Goal: Communication & Community: Answer question/provide support

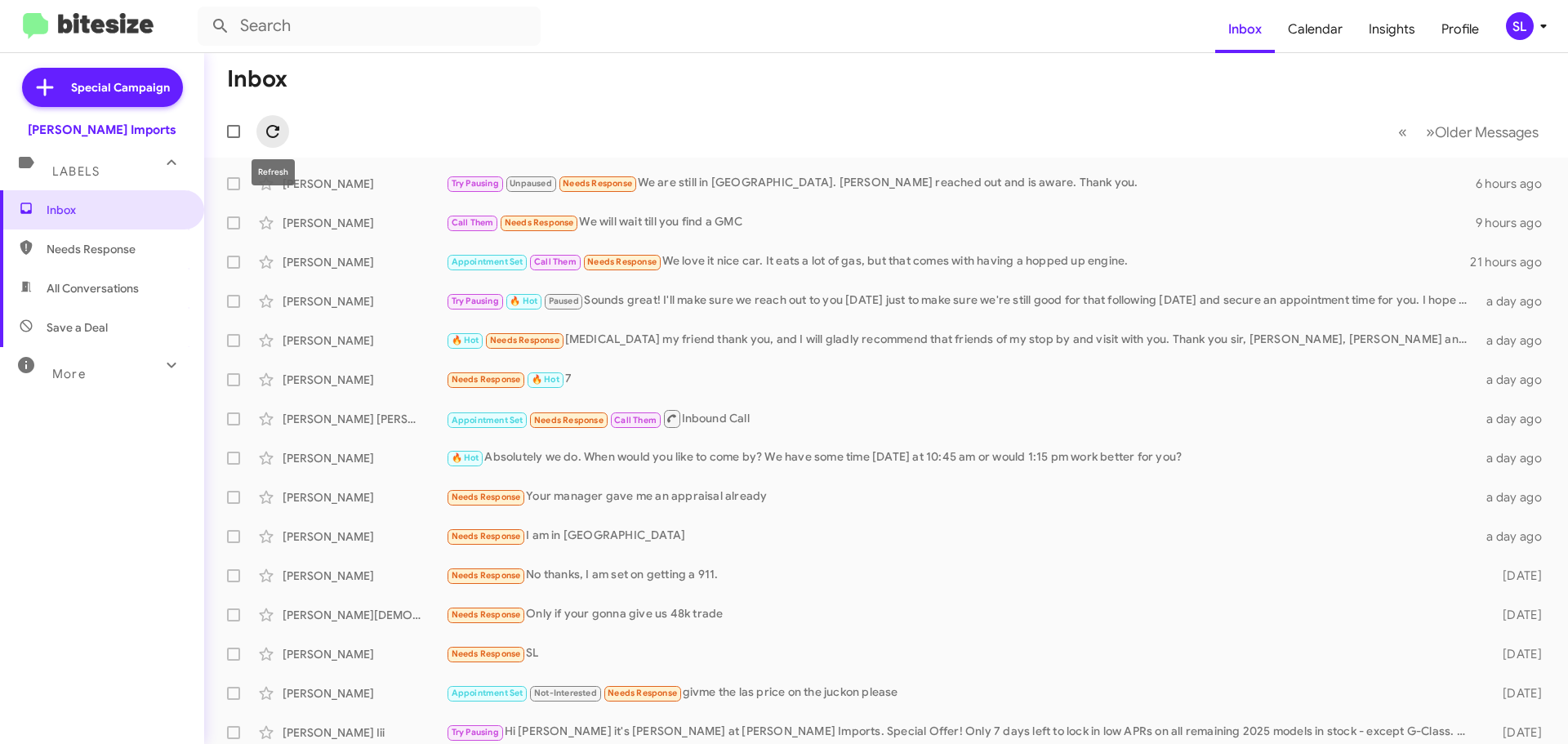
click at [269, 132] on icon at bounding box center [272, 131] width 19 height 19
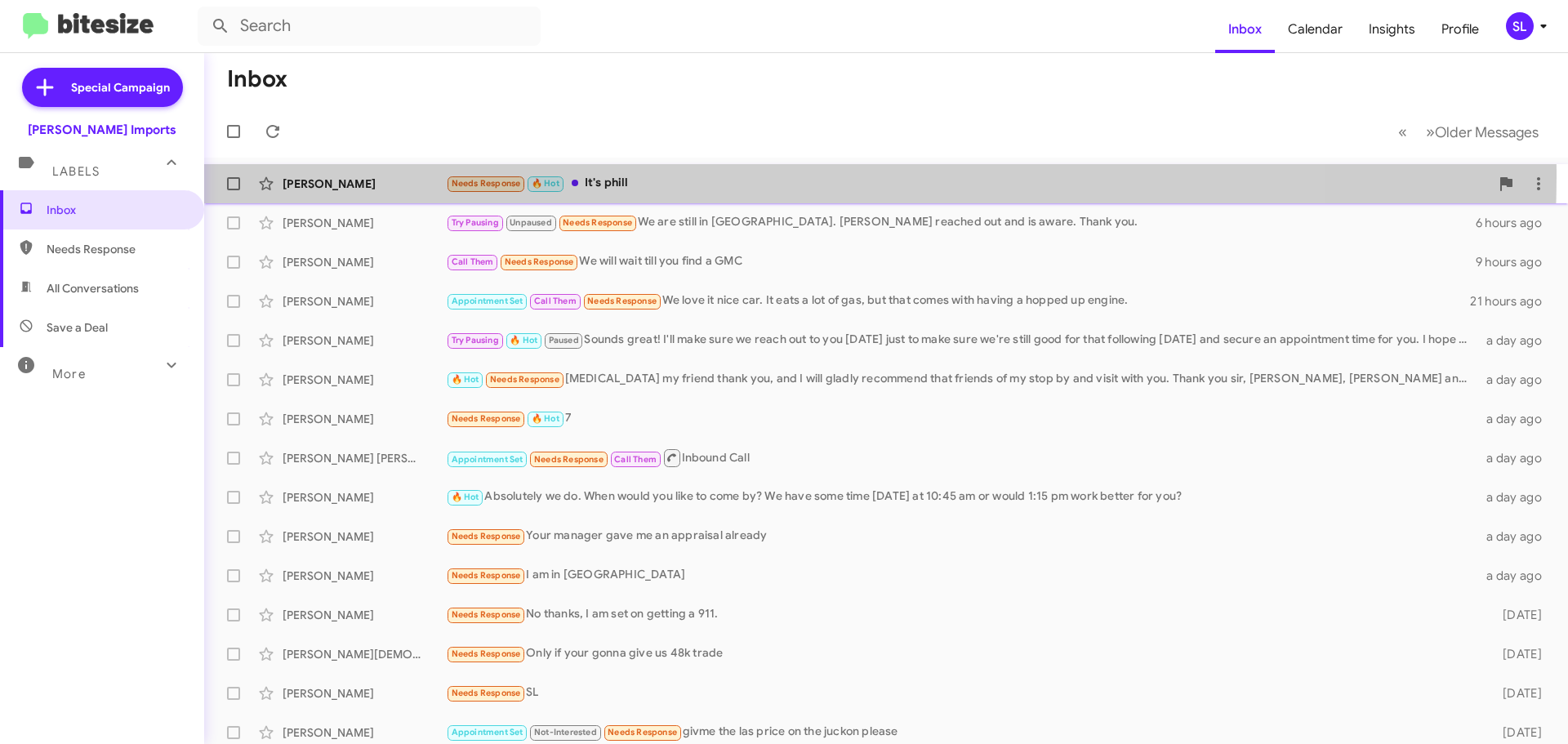
click at [715, 176] on div "Needs Response 🔥 Hot It's phill" at bounding box center [968, 183] width 1044 height 18
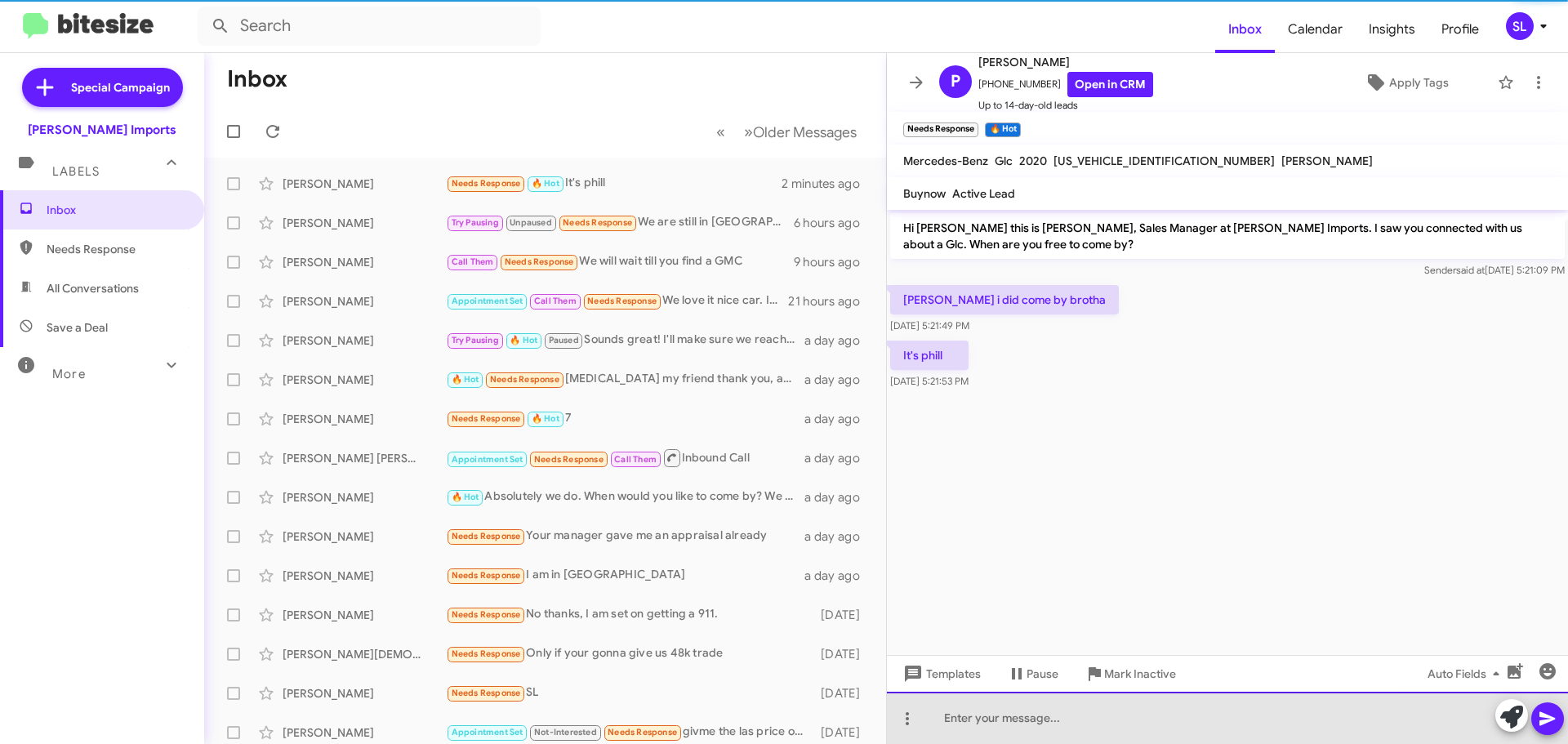
click at [966, 720] on div at bounding box center [1228, 717] width 682 height 53
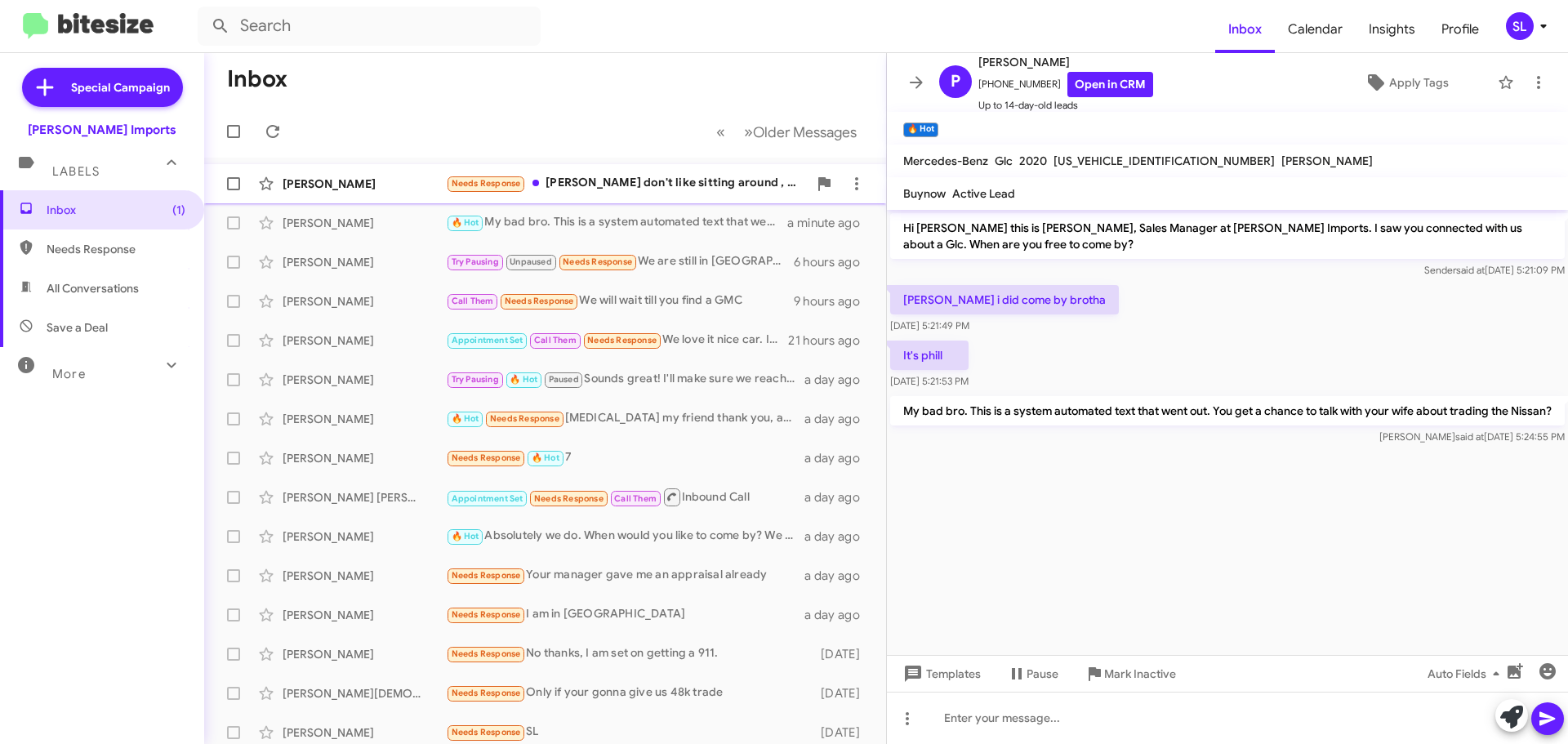
click at [632, 189] on div "Needs Response [PERSON_NAME] don't like sitting around , and also I'm trying to…" at bounding box center [626, 183] width 362 height 18
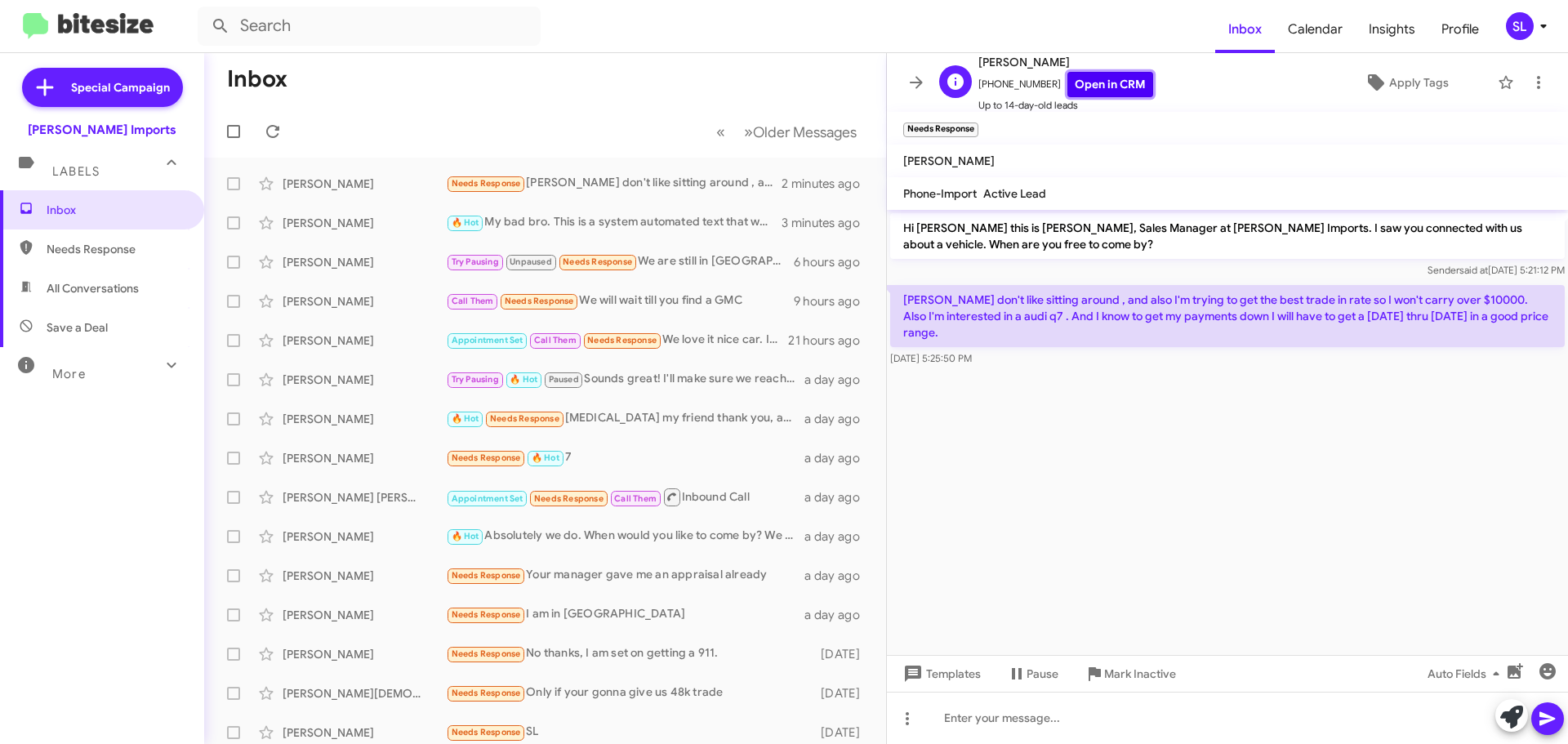
click at [1105, 82] on link "Open in CRM" at bounding box center [1110, 84] width 86 height 25
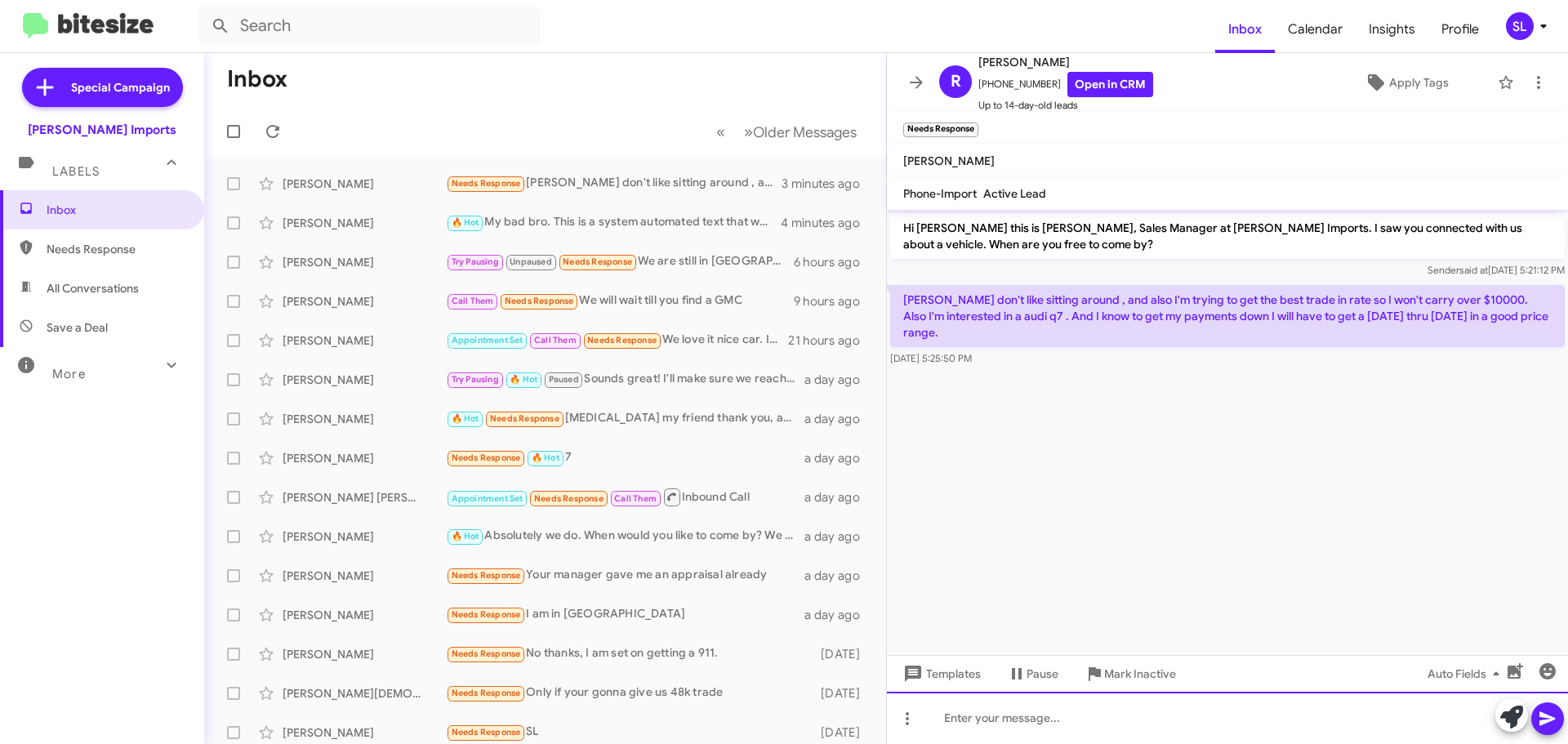
click at [1028, 716] on div at bounding box center [1228, 717] width 682 height 53
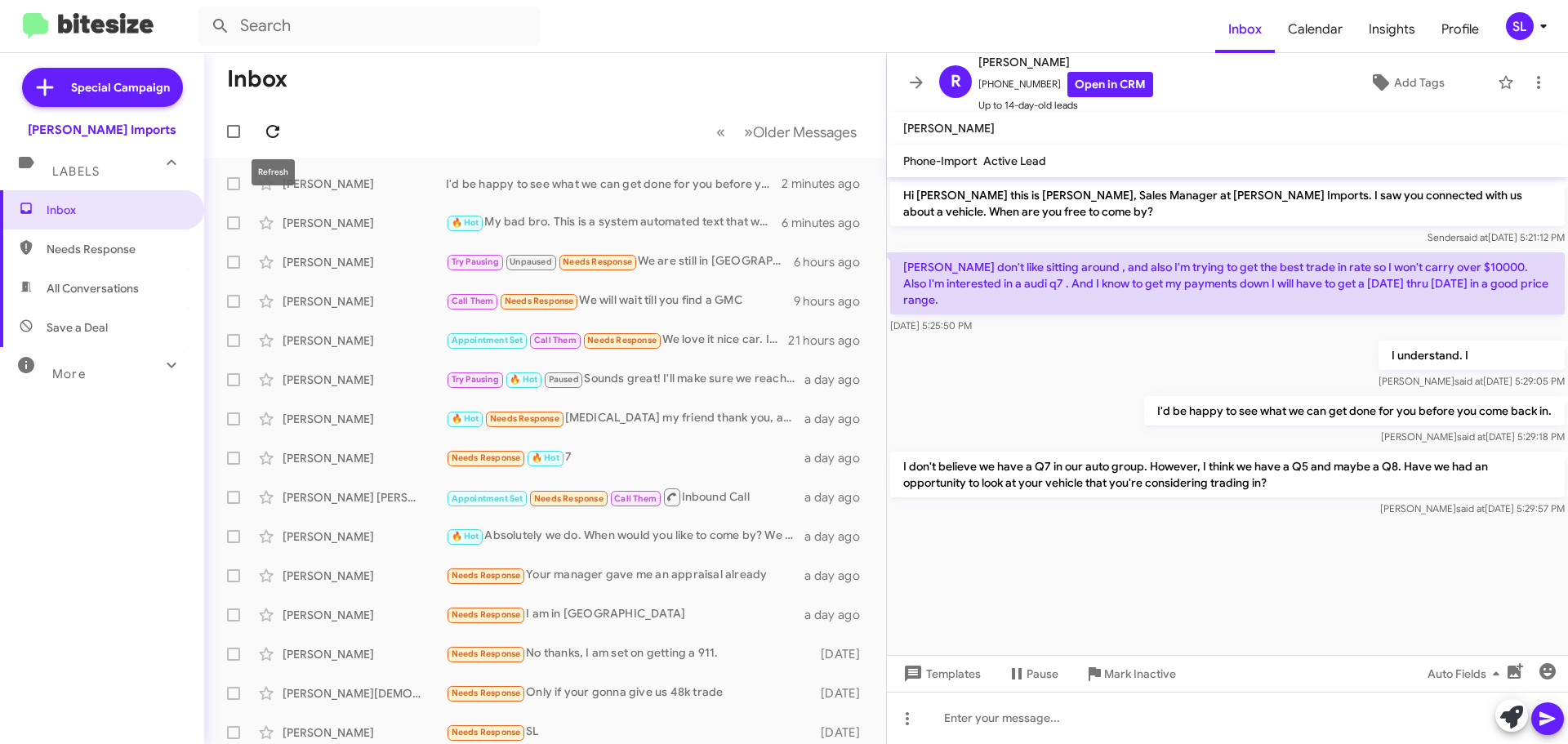
click at [275, 124] on icon at bounding box center [272, 131] width 19 height 19
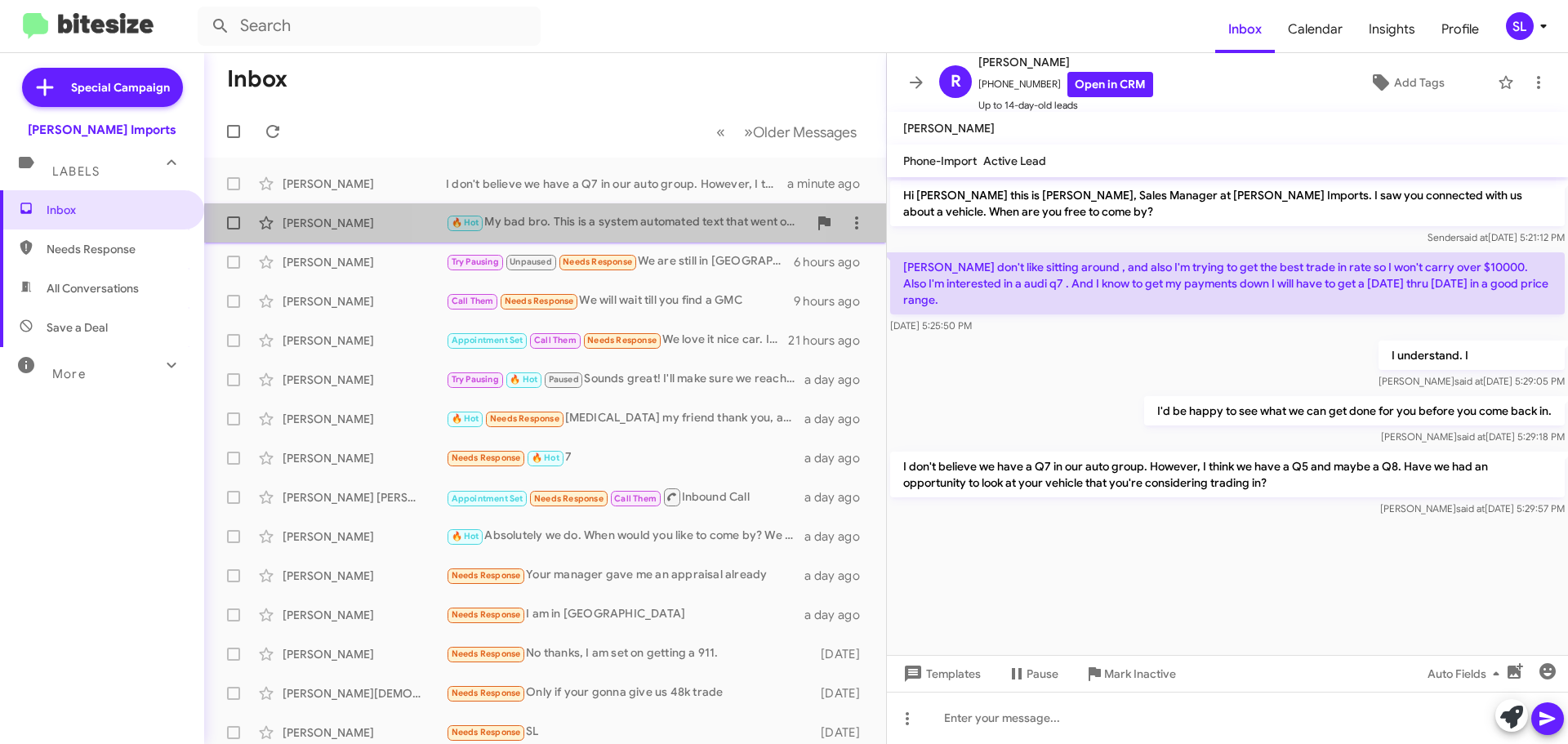
click at [625, 231] on div "🔥 Hot My bad bro. This is a system automated text that went out. You get a chan…" at bounding box center [626, 222] width 362 height 18
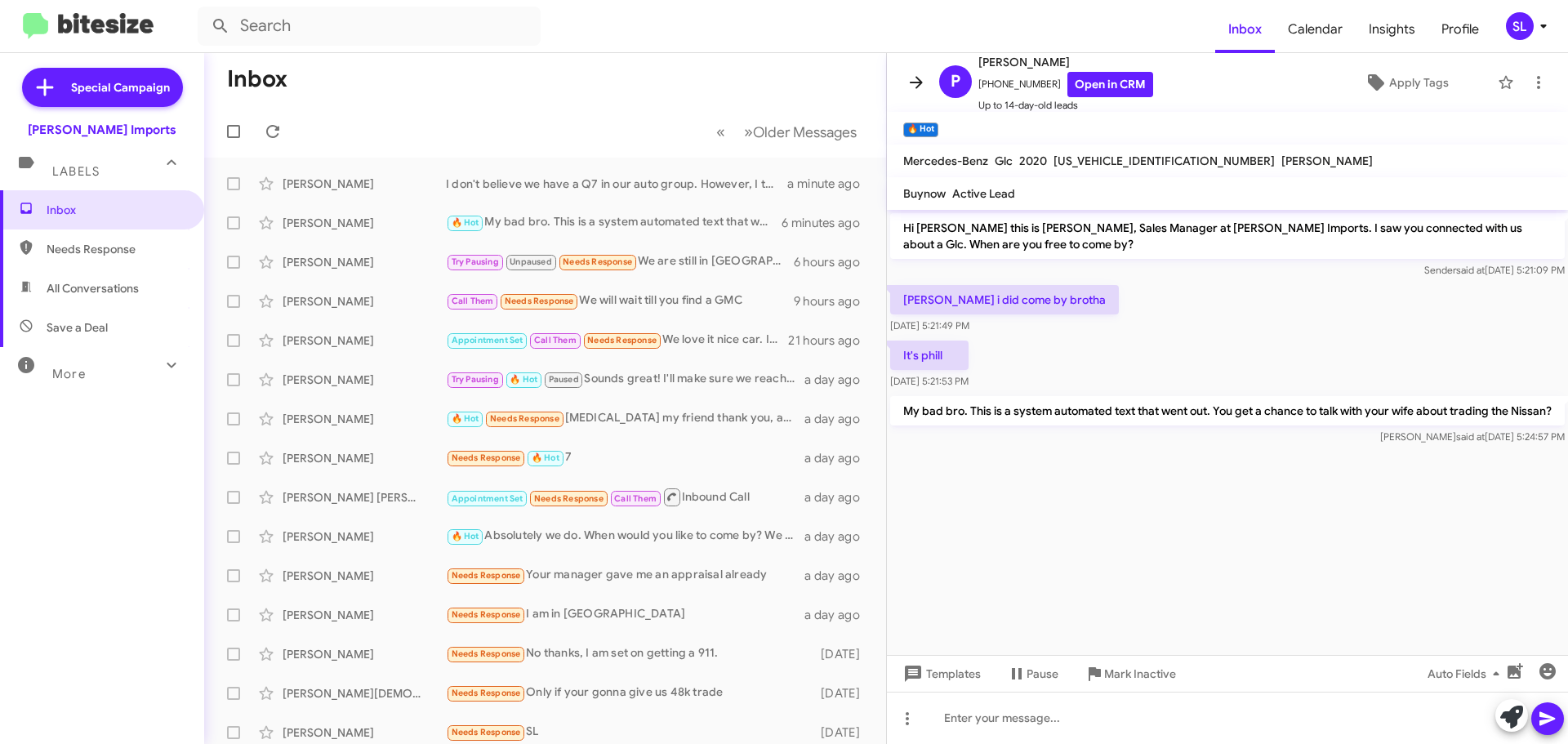
click at [916, 84] on icon at bounding box center [916, 82] width 19 height 19
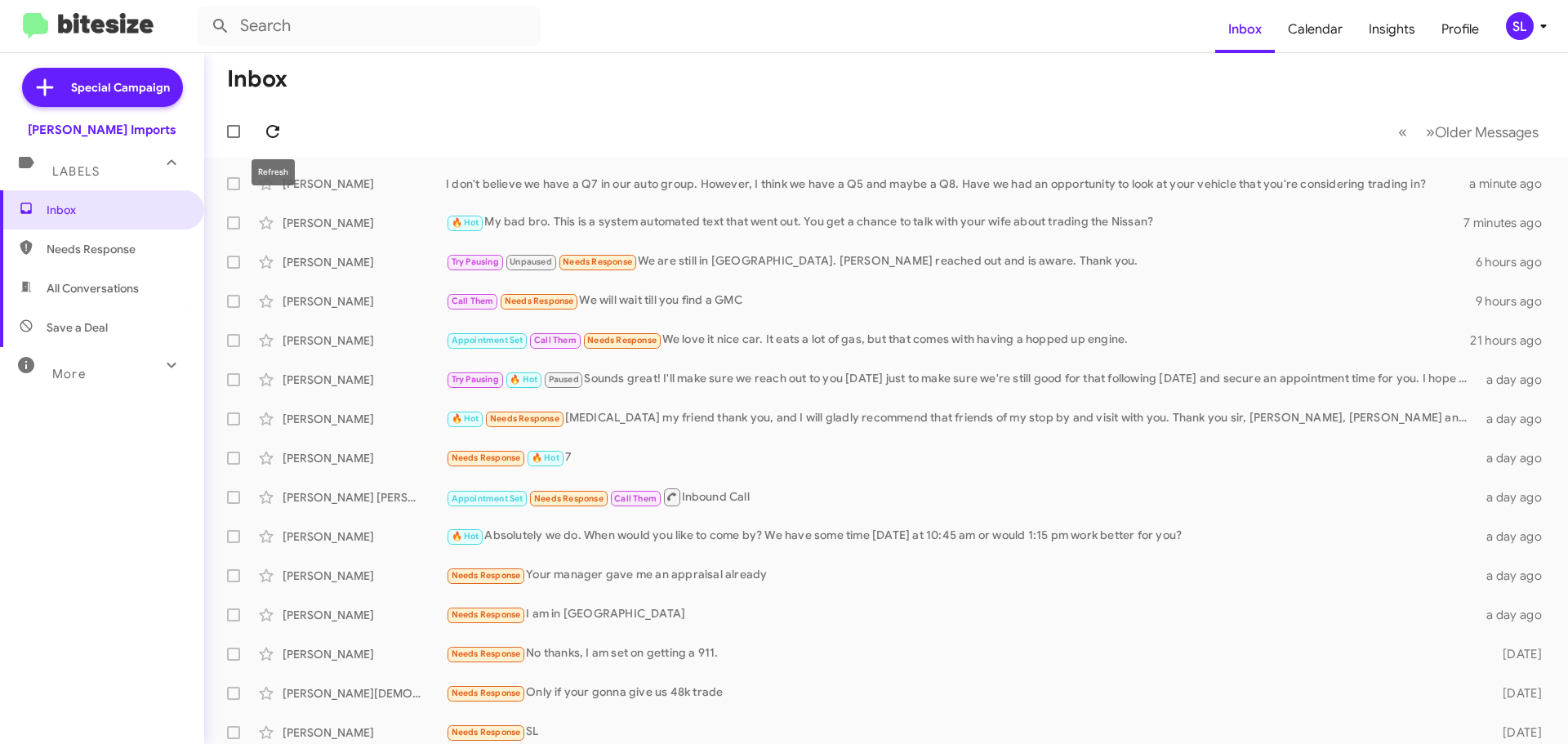
click at [276, 132] on icon at bounding box center [272, 131] width 19 height 19
click at [581, 180] on div "I don't believe we have a Q7 in our auto group. However, I think we have a Q5 a…" at bounding box center [968, 183] width 1044 height 17
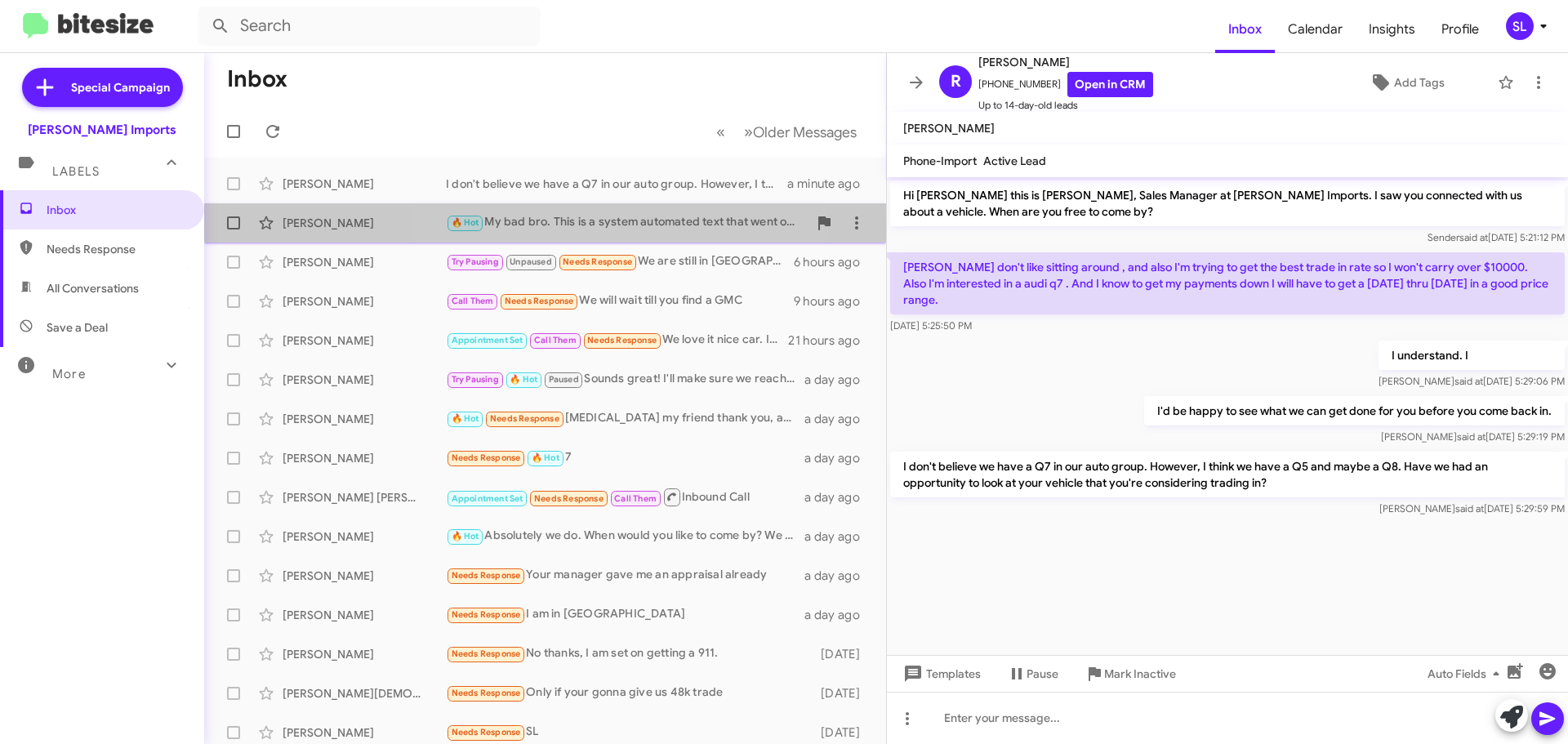
click at [568, 218] on div "🔥 Hot My bad bro. This is a system automated text that went out. You get a chan…" at bounding box center [626, 222] width 362 height 18
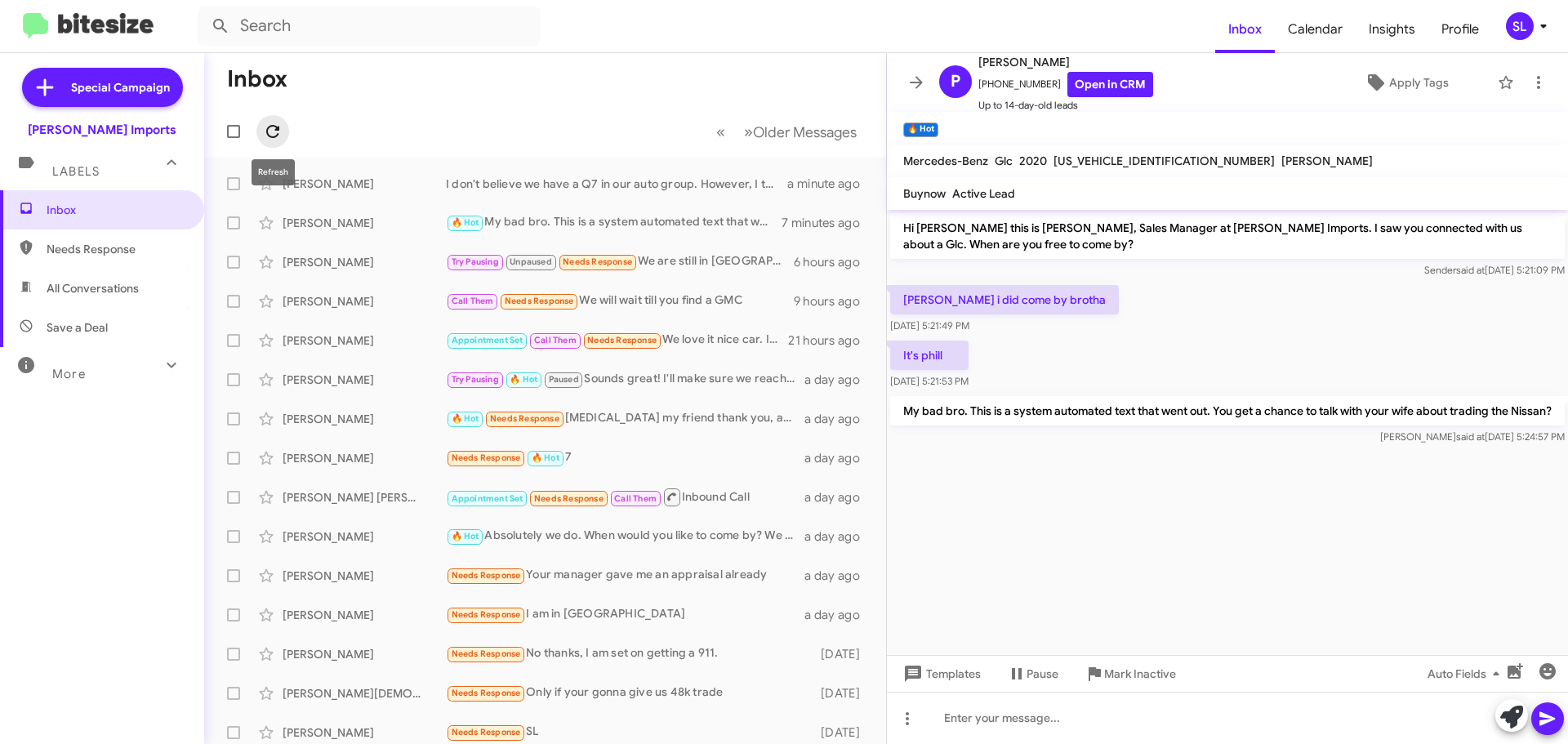
click at [283, 126] on span at bounding box center [272, 131] width 32 height 19
click at [508, 153] on mat-toolbar-row "« Previous » Next Older Messages" at bounding box center [544, 131] width 682 height 53
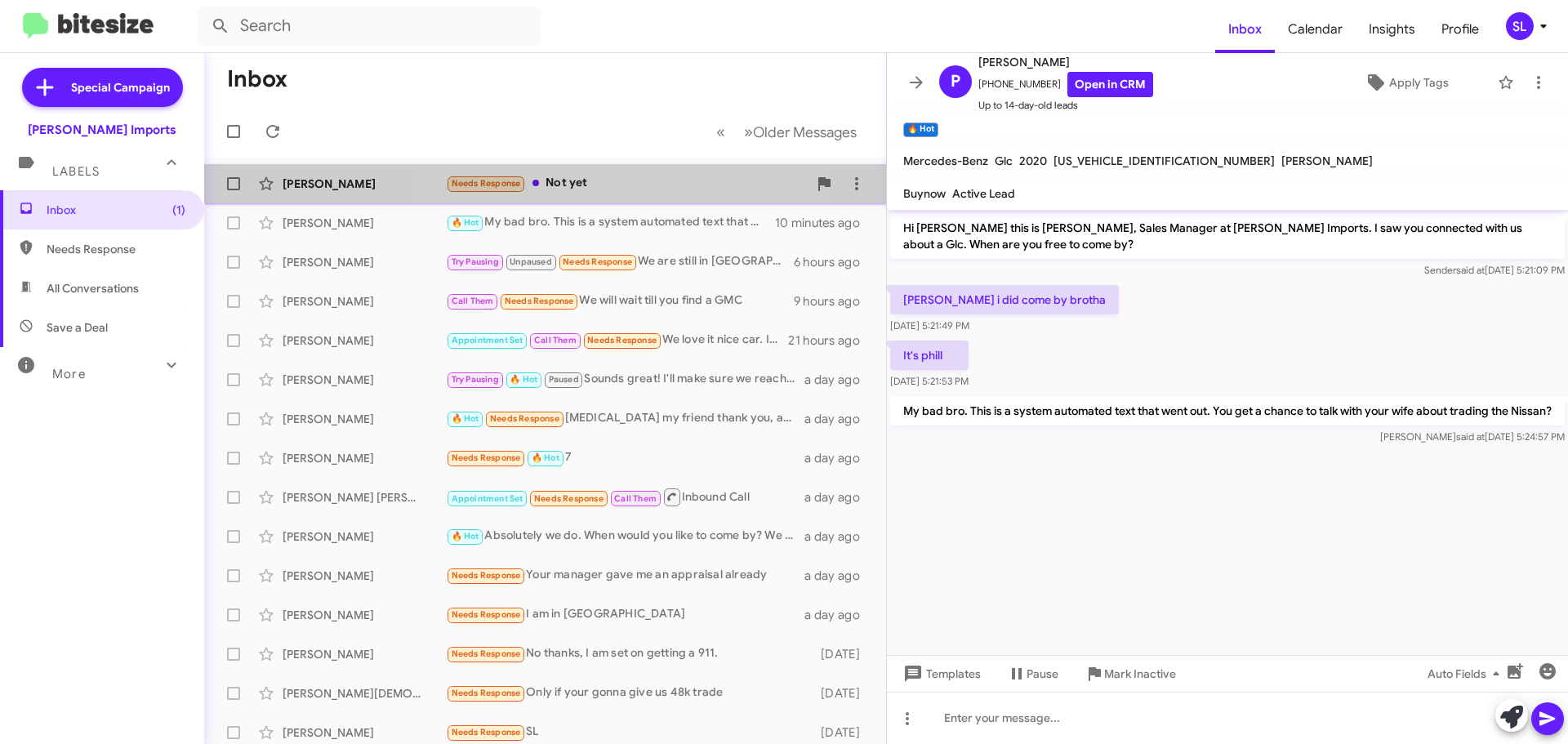
click at [637, 177] on div "Needs Response Not yet" at bounding box center [626, 183] width 362 height 18
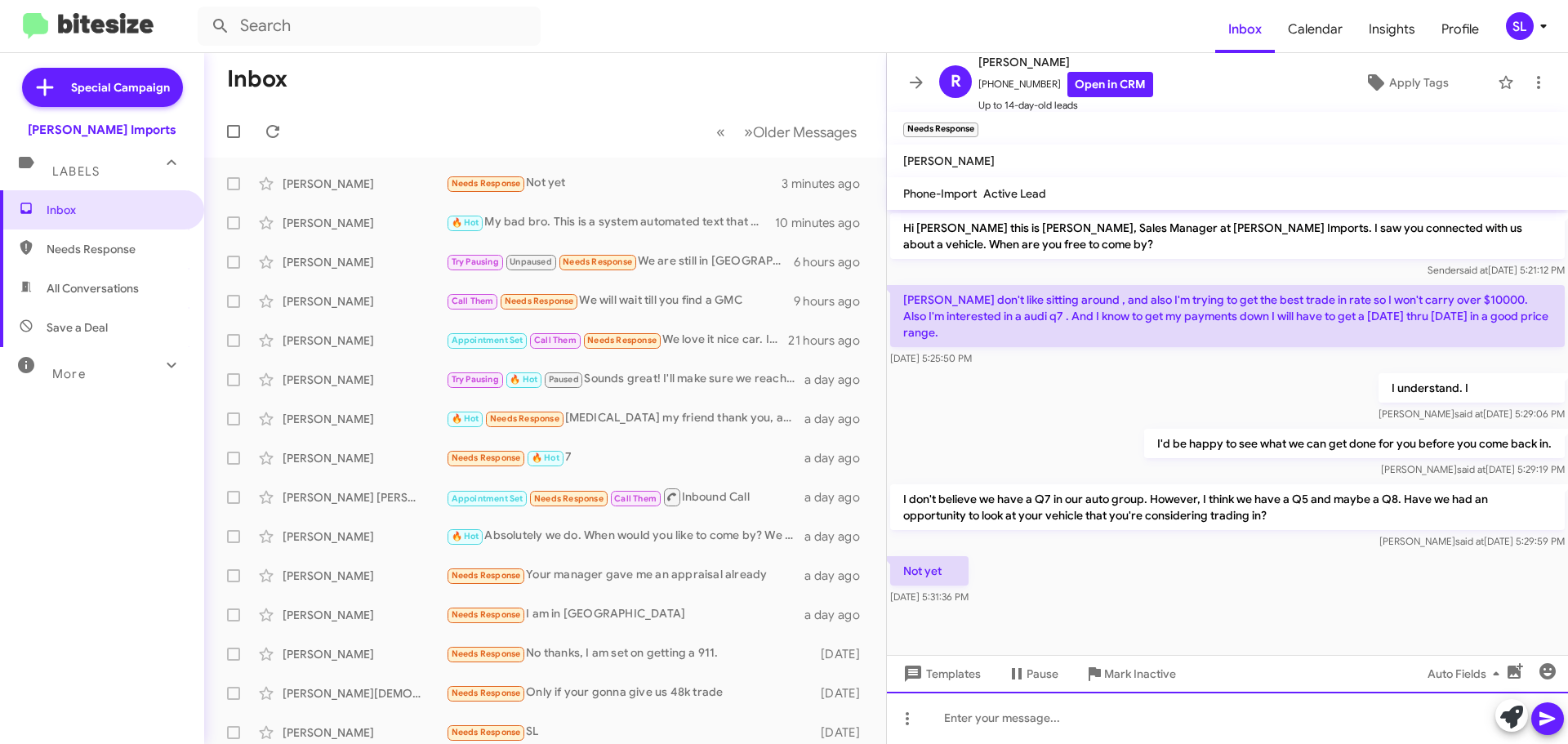
click at [1046, 718] on div at bounding box center [1228, 717] width 682 height 53
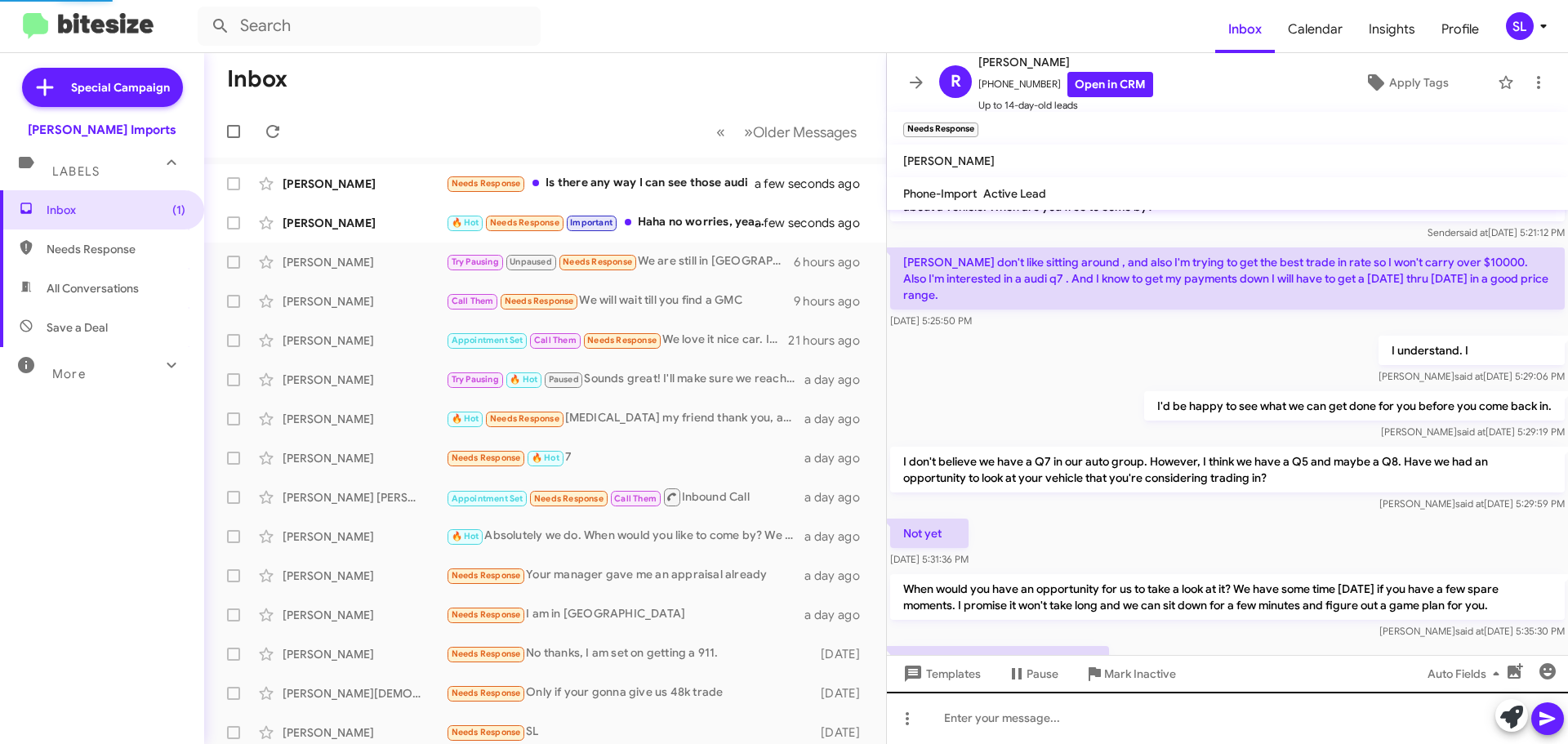
scroll to position [97, 0]
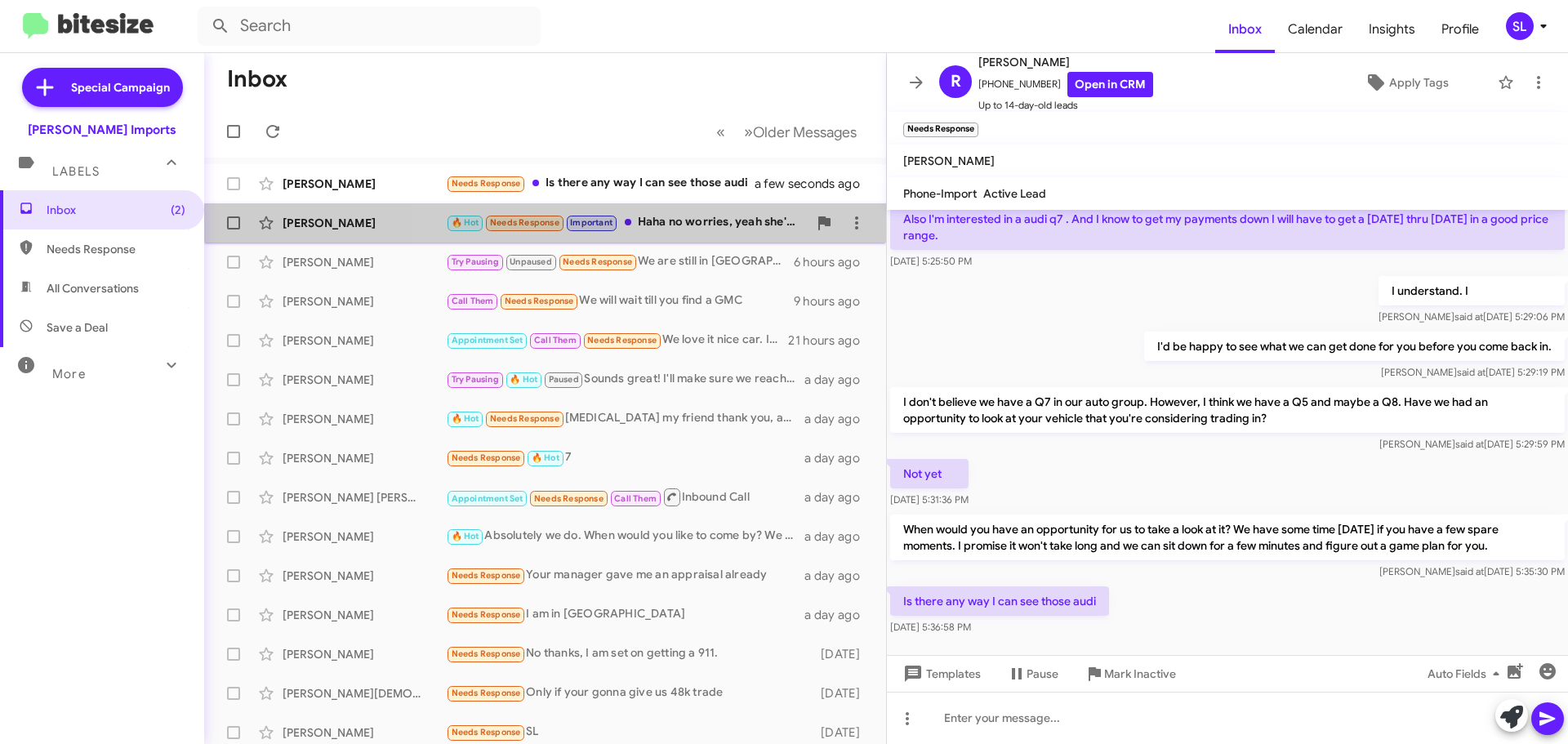
click at [683, 228] on div "🔥 Hot Needs Response Important Haha no worries, yeah she's gonna try to get off…" at bounding box center [626, 222] width 362 height 18
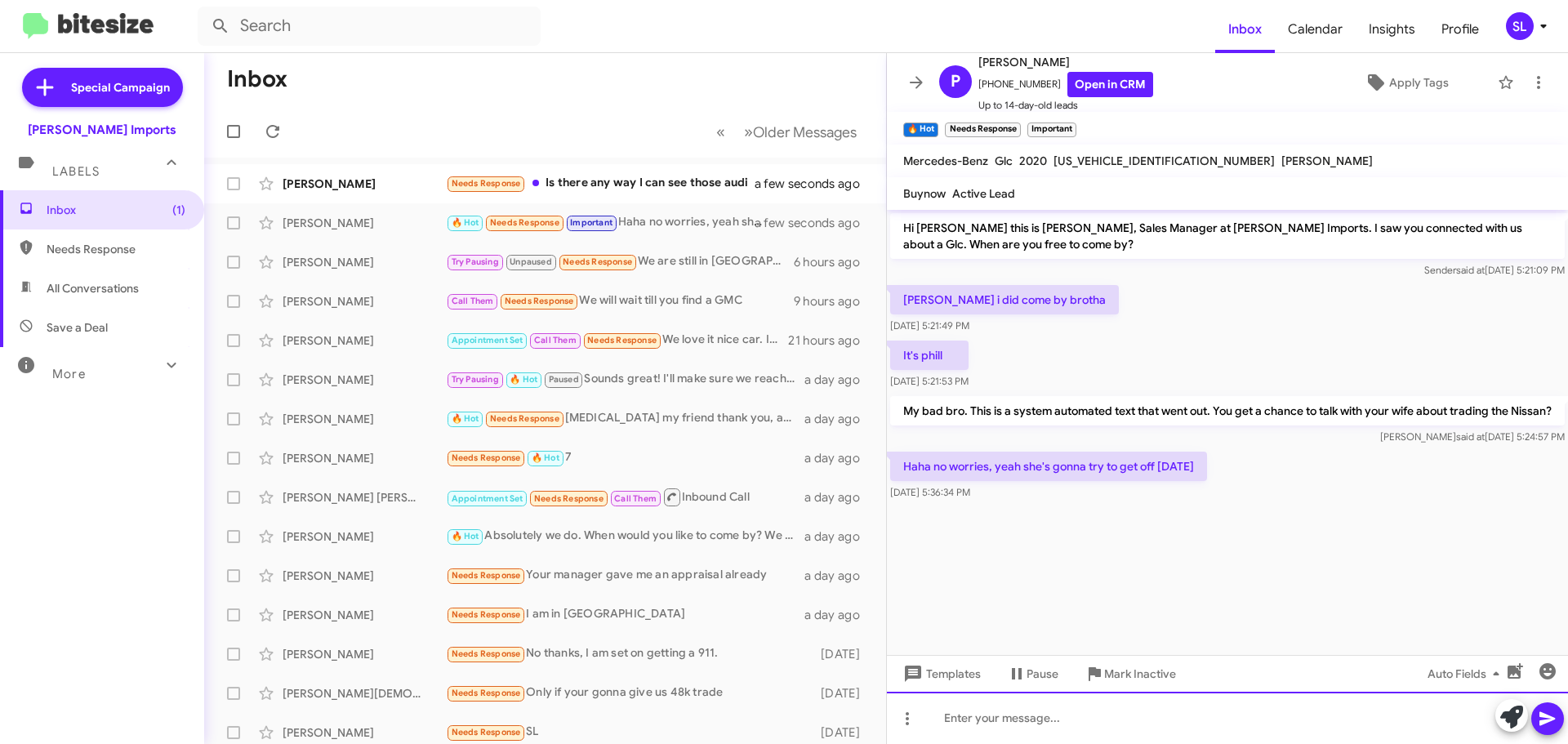
click at [1006, 721] on div at bounding box center [1228, 717] width 682 height 53
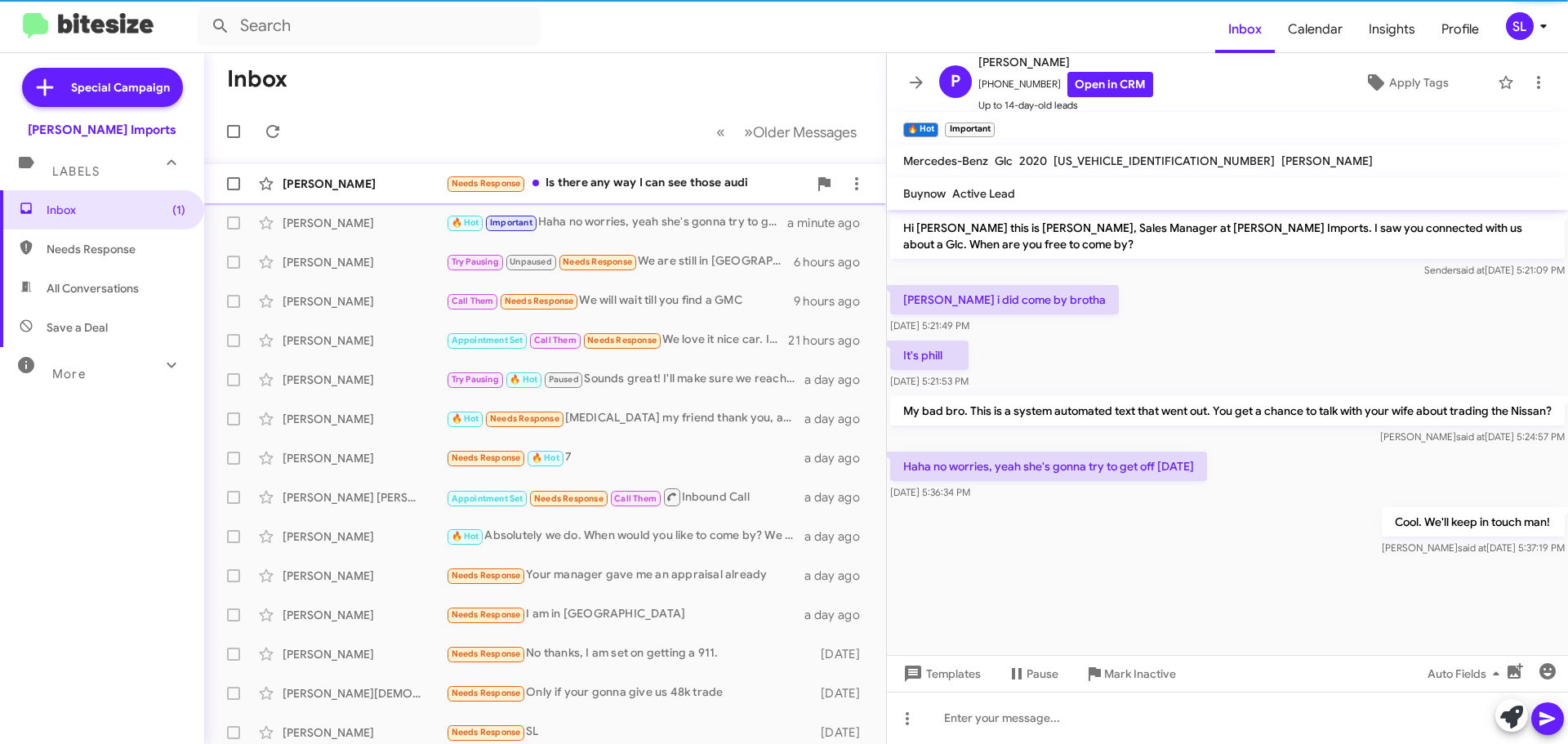
click at [646, 189] on div "Needs Response Is there any way I can see those audi" at bounding box center [626, 183] width 362 height 18
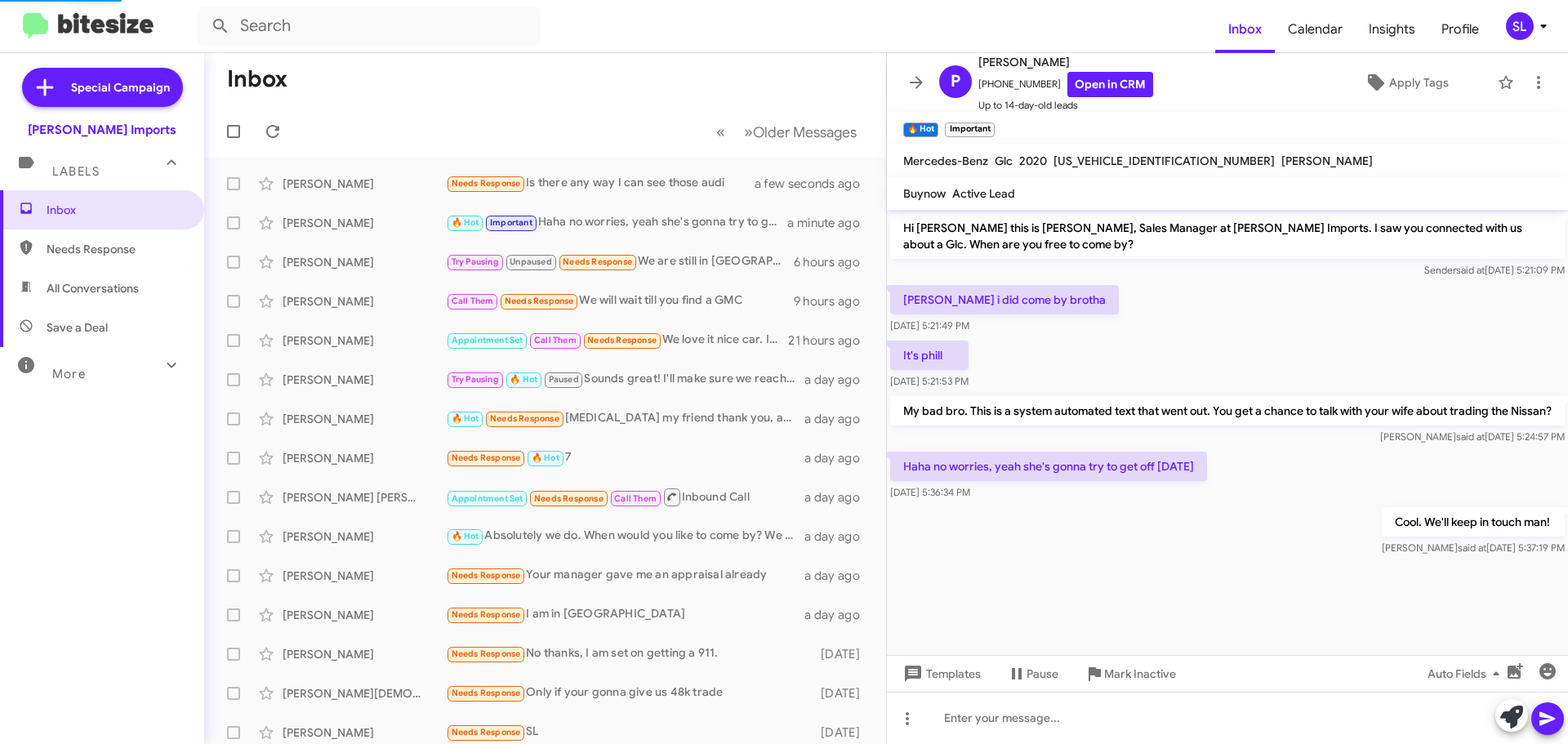
scroll to position [97, 0]
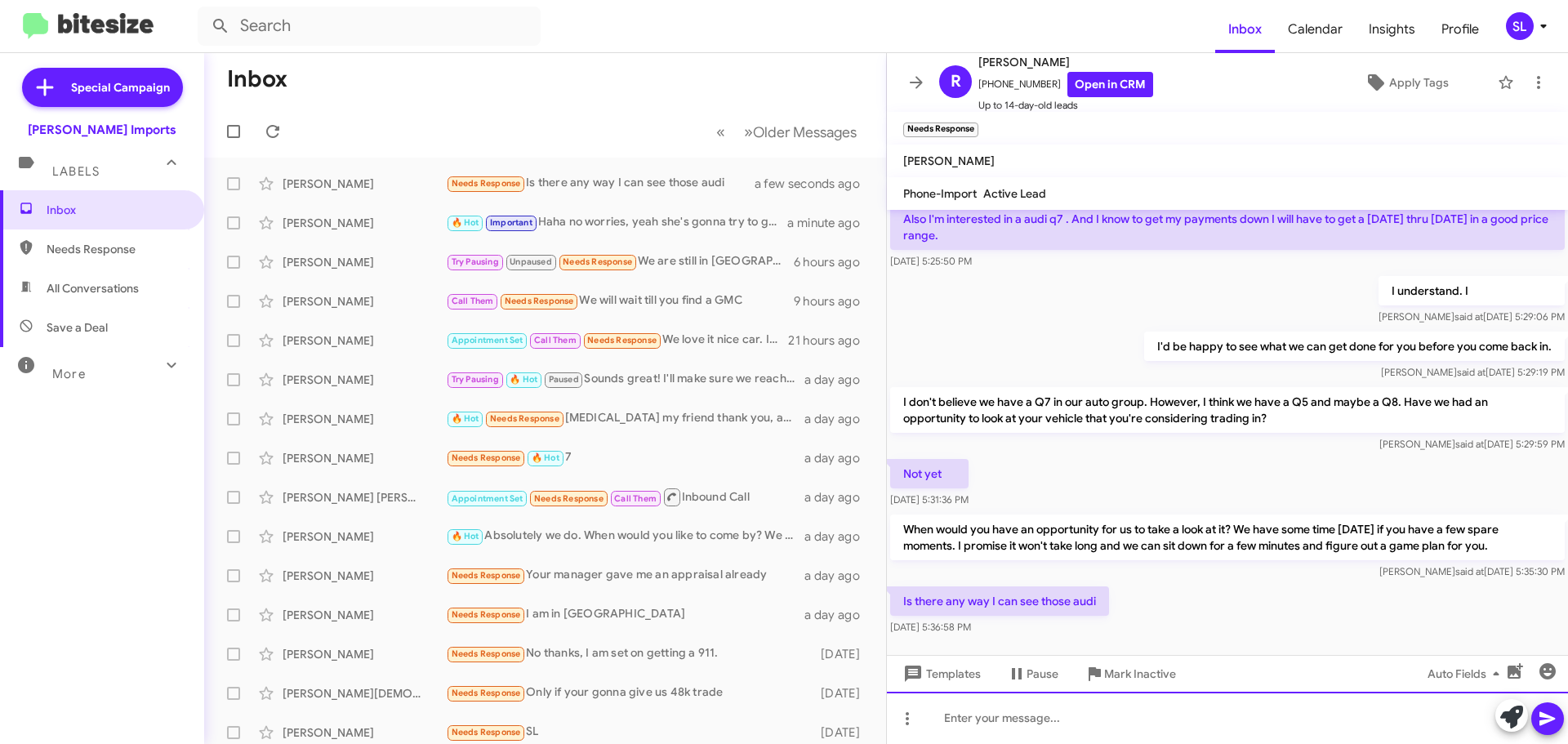
click at [992, 726] on div at bounding box center [1228, 717] width 682 height 53
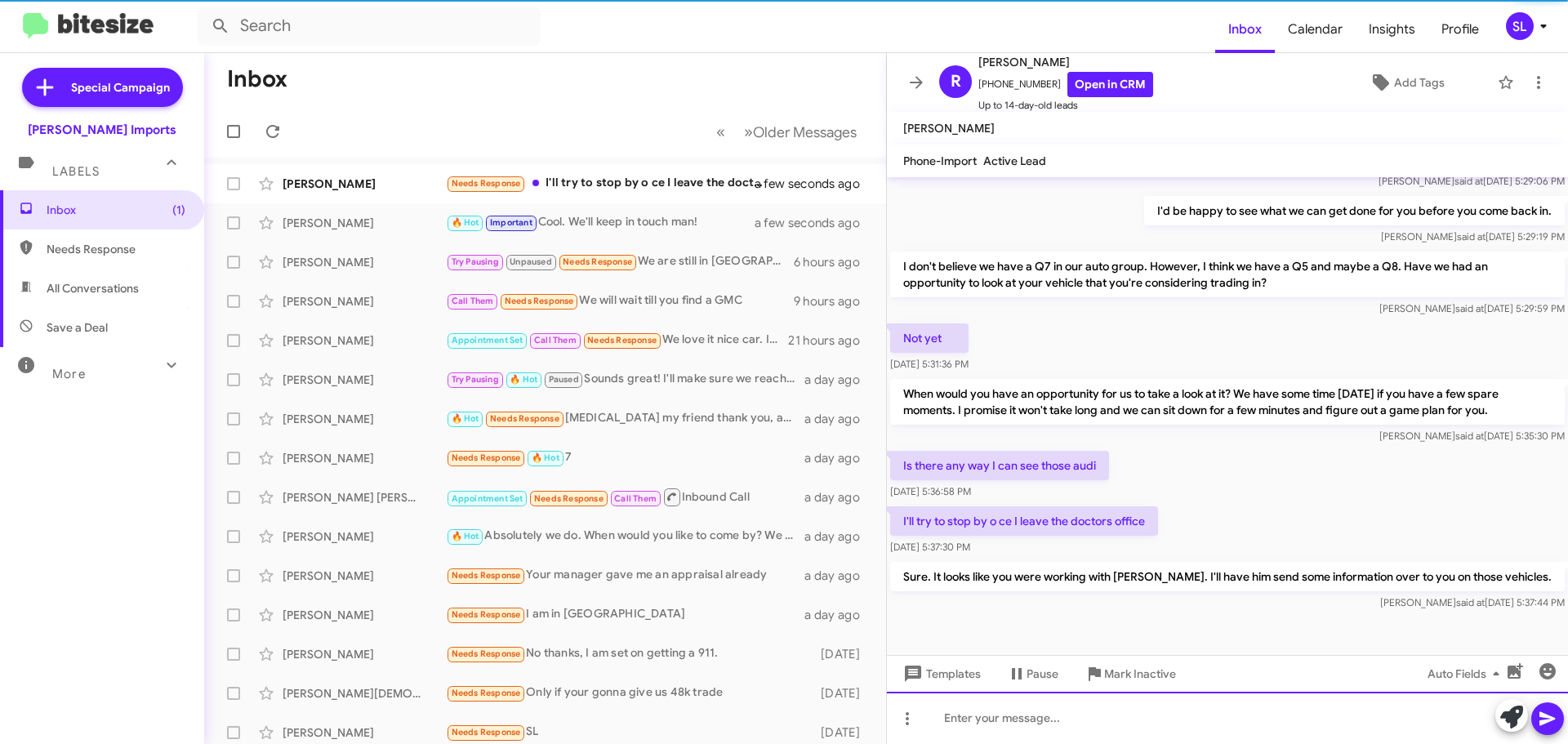
scroll to position [183, 0]
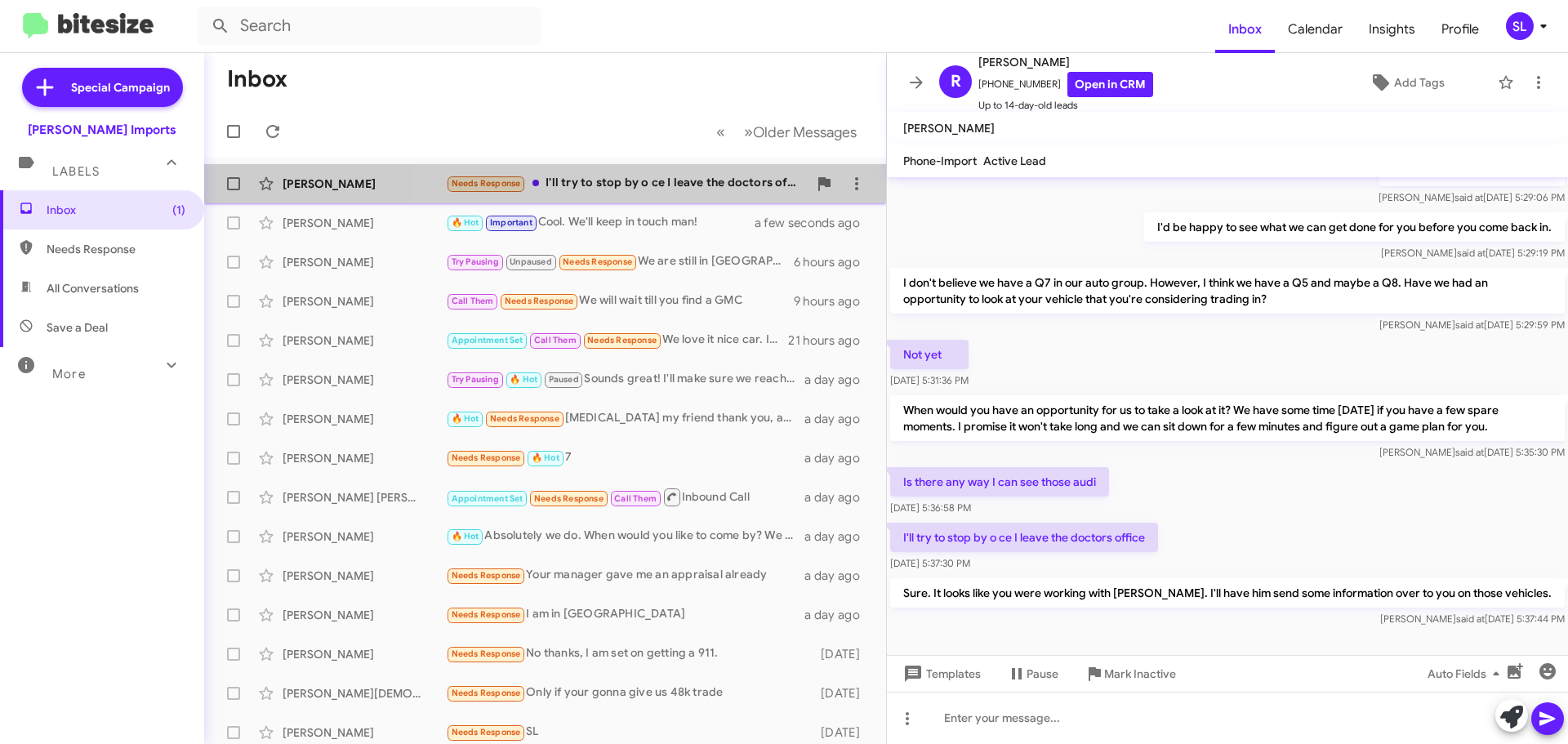
click at [665, 187] on div "Needs Response I'll try to stop by o ce I leave the doctors office" at bounding box center [626, 183] width 362 height 18
click at [707, 183] on div "🔥 Hot Important Needs Response Come get on em" at bounding box center [626, 183] width 362 height 18
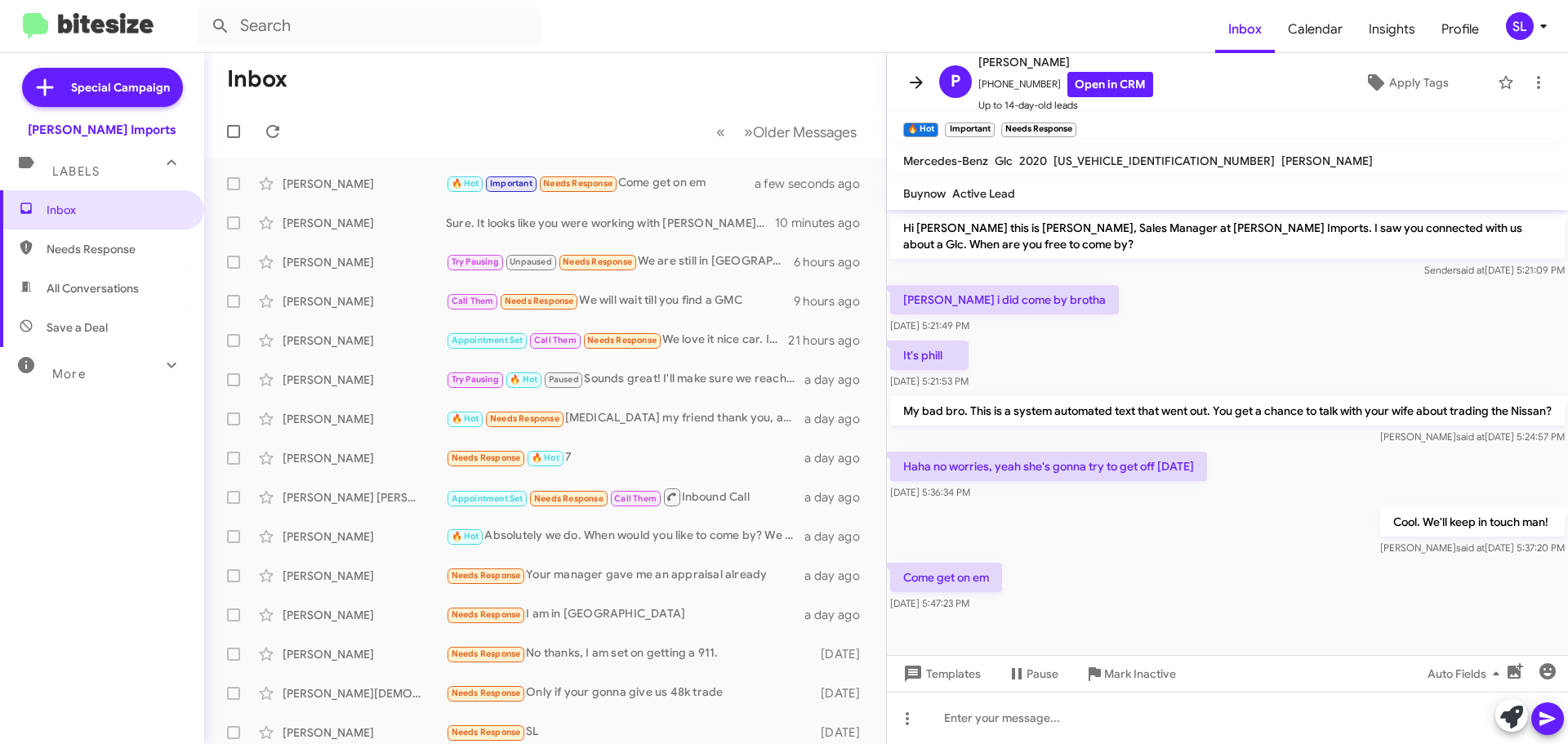
click at [910, 89] on icon at bounding box center [916, 82] width 19 height 19
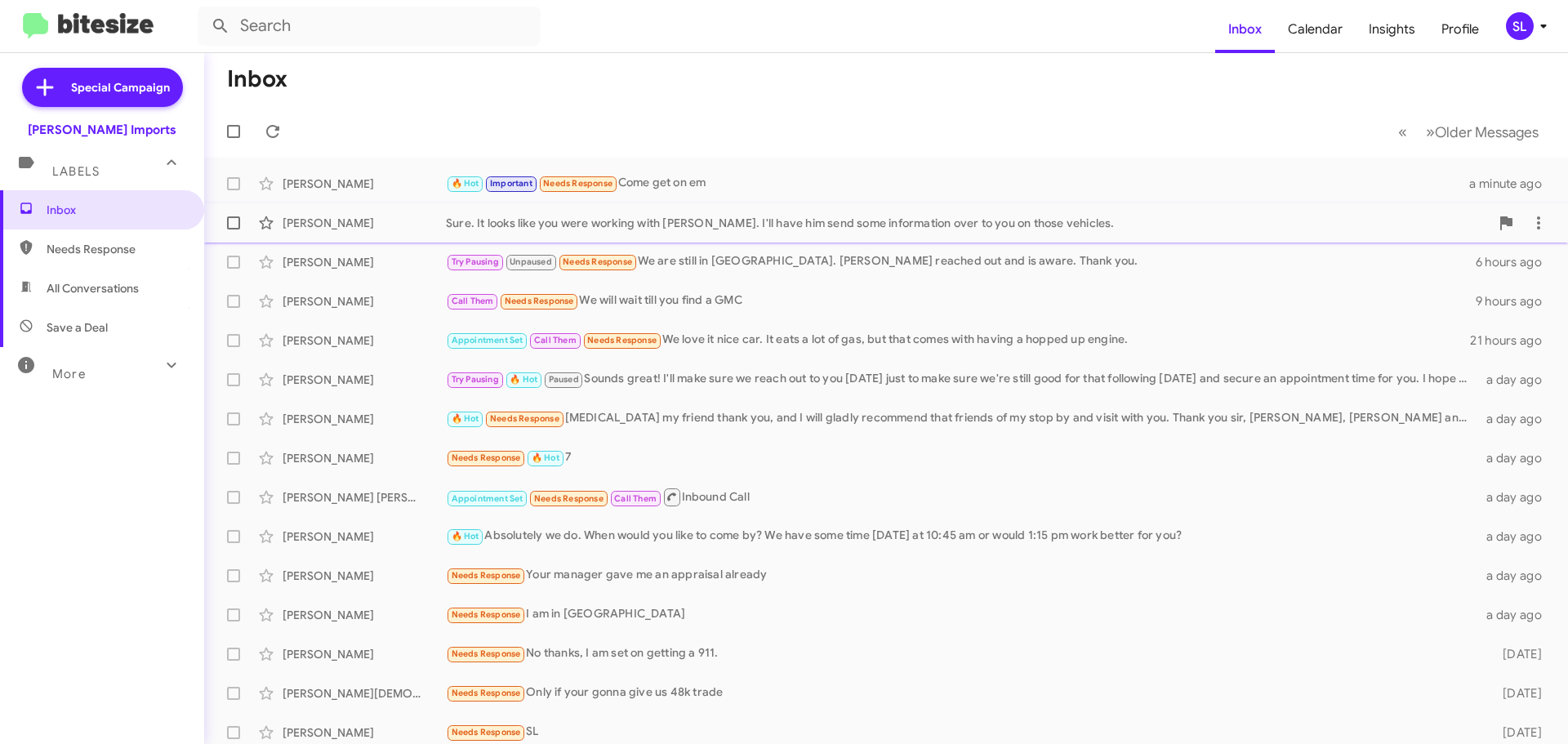
click at [847, 225] on div "Sure. It looks like you were working with [PERSON_NAME]. I'll have him send som…" at bounding box center [968, 223] width 1044 height 17
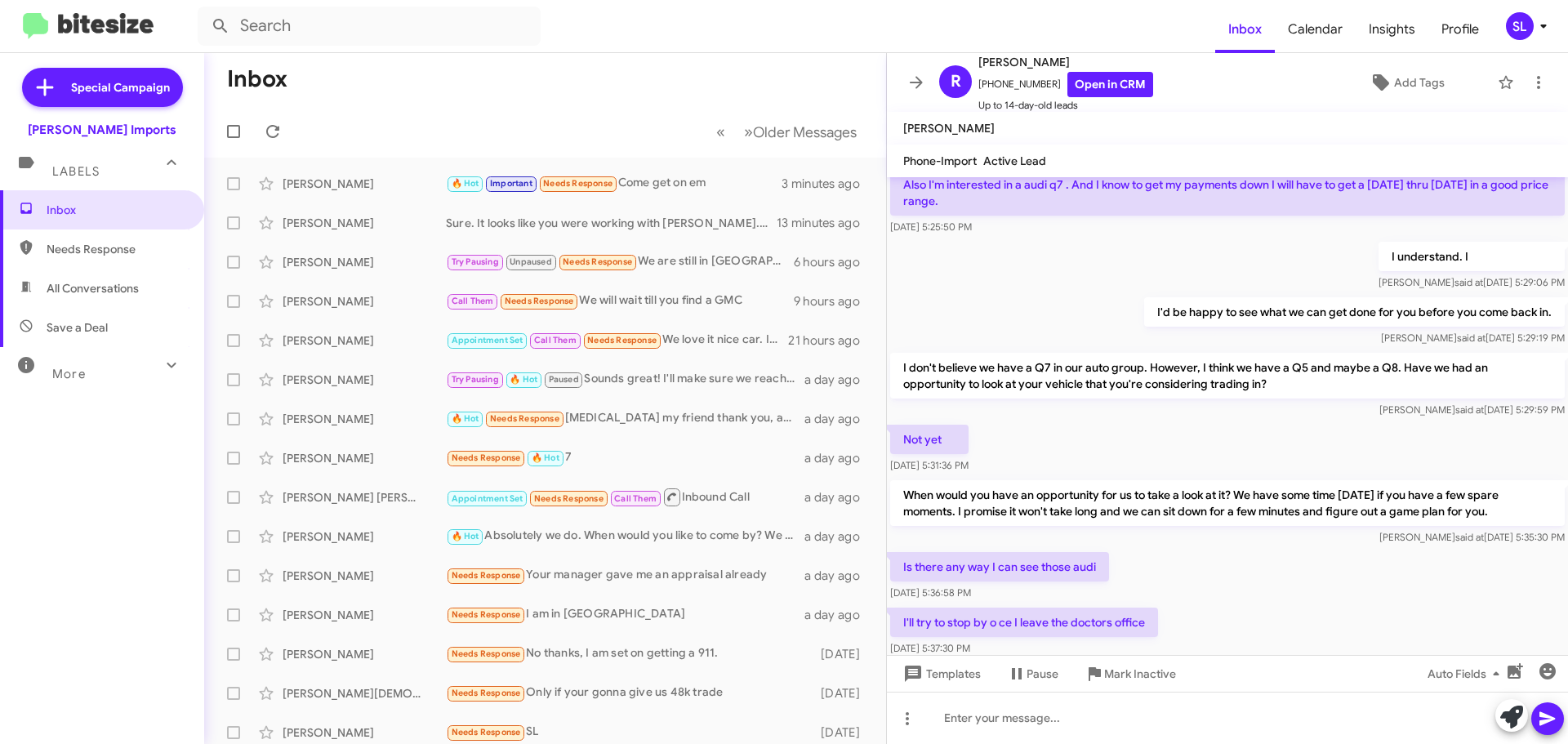
scroll to position [183, 0]
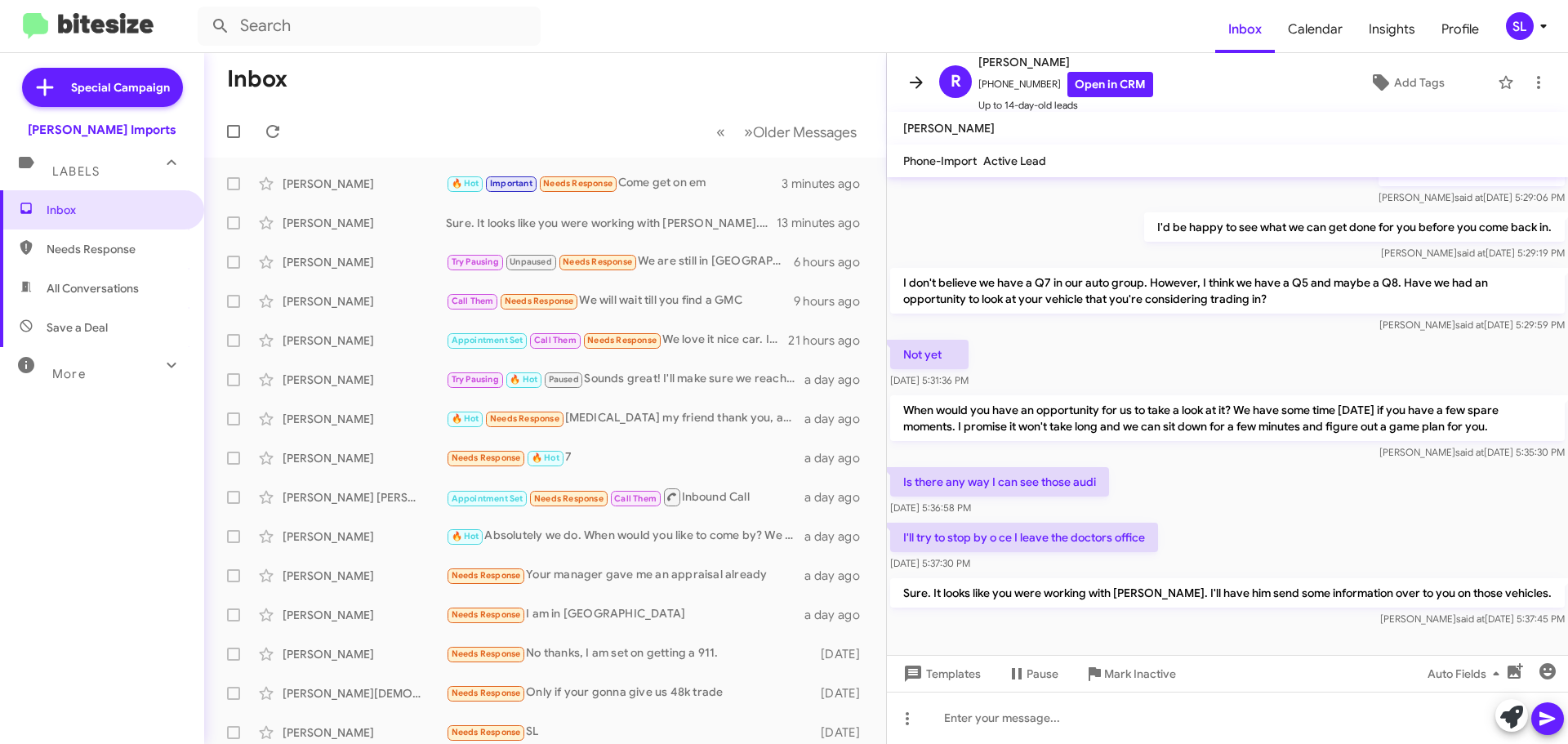
click at [913, 89] on icon at bounding box center [916, 82] width 19 height 19
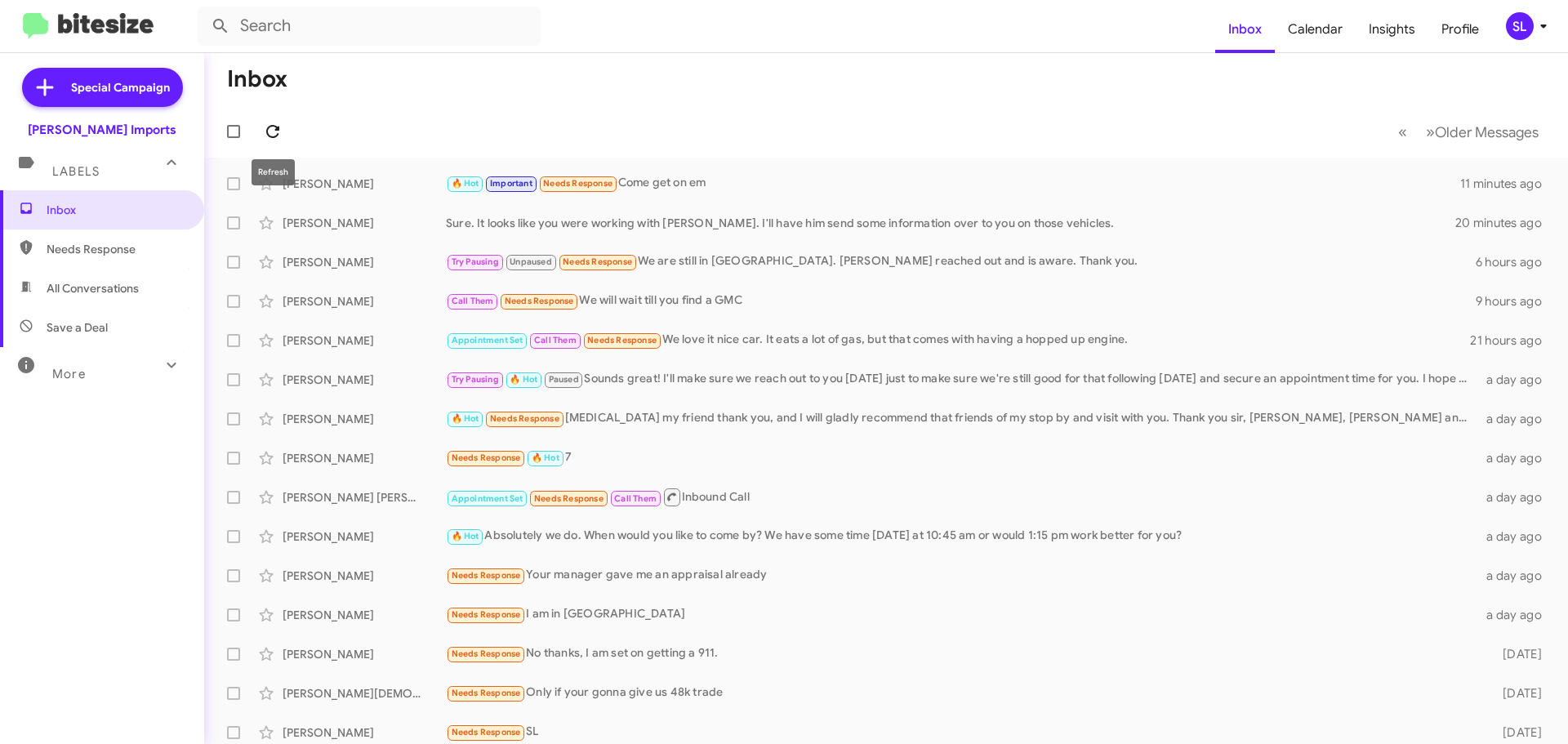
click at [275, 132] on icon at bounding box center [272, 131] width 19 height 19
